Goal: Task Accomplishment & Management: Manage account settings

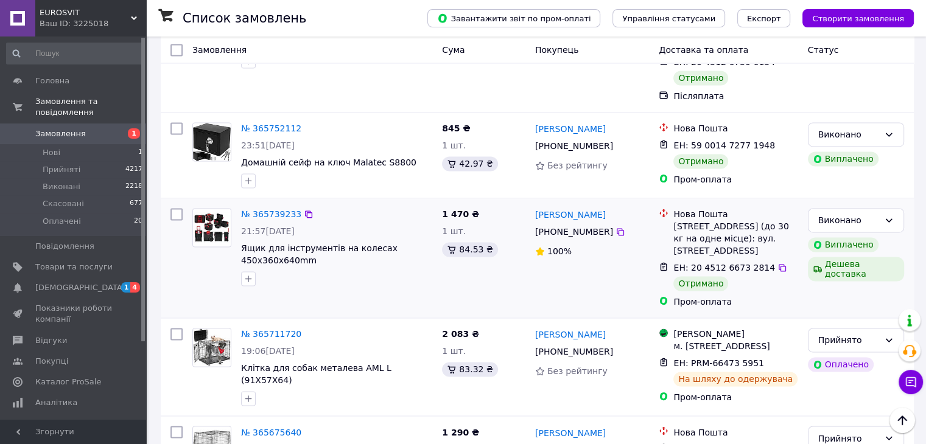
scroll to position [1896, 0]
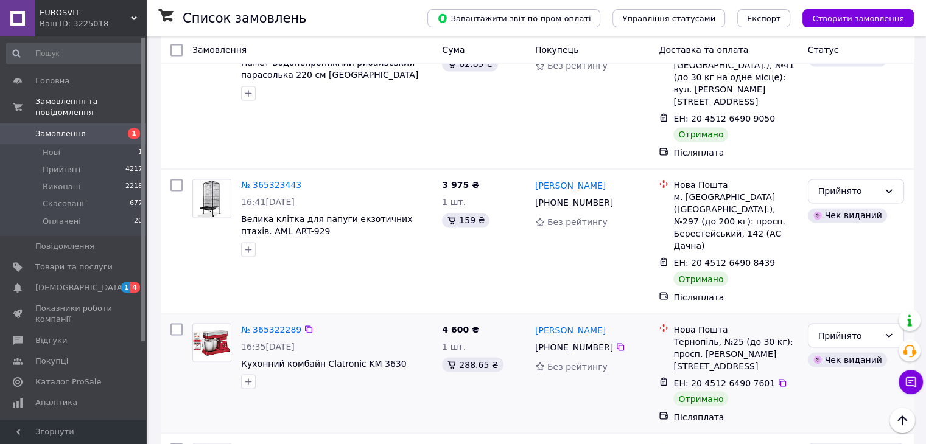
scroll to position [2033, 0]
